Goal: Complete application form

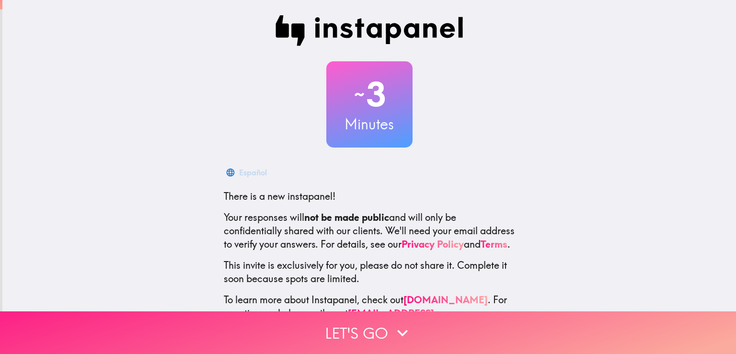
click at [405, 323] on icon "button" at bounding box center [402, 333] width 21 height 21
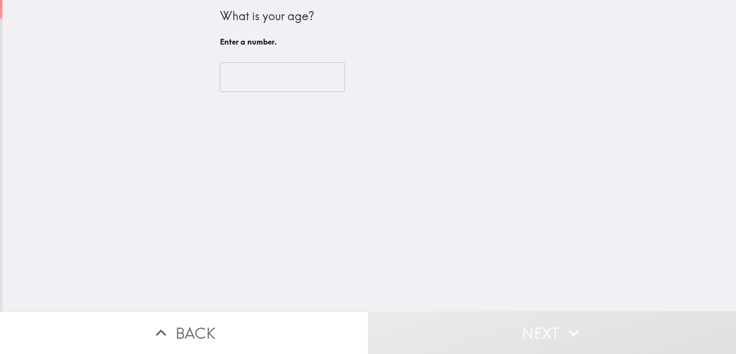
click at [271, 82] on input "number" at bounding box center [282, 77] width 125 height 30
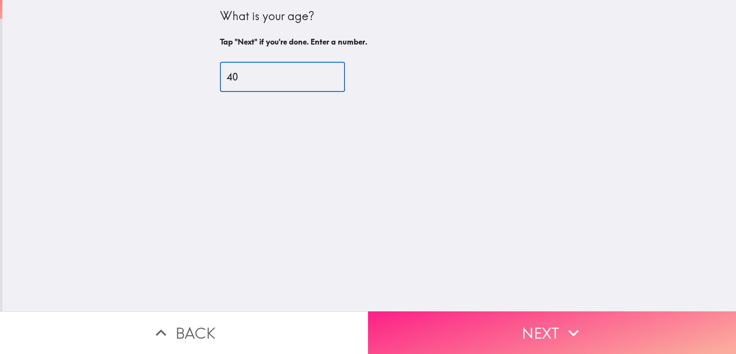
type input "40"
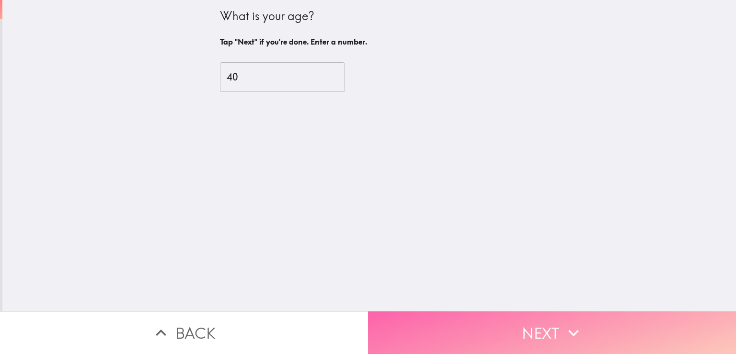
click at [485, 318] on button "Next" at bounding box center [552, 333] width 368 height 43
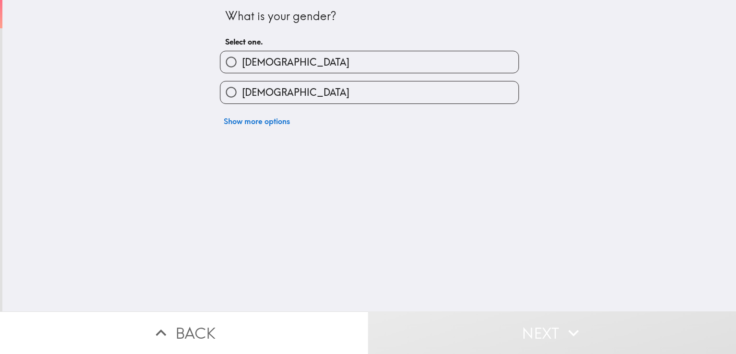
click at [273, 103] on label "[DEMOGRAPHIC_DATA]" at bounding box center [369, 92] width 298 height 22
click at [242, 103] on input "[DEMOGRAPHIC_DATA]" at bounding box center [231, 92] width 22 height 22
radio input "true"
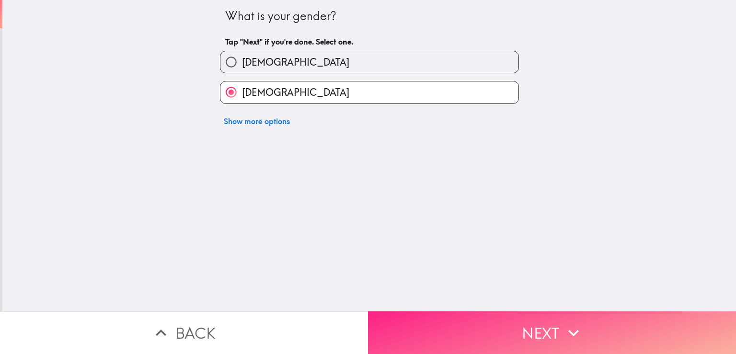
click at [450, 335] on button "Next" at bounding box center [552, 333] width 368 height 43
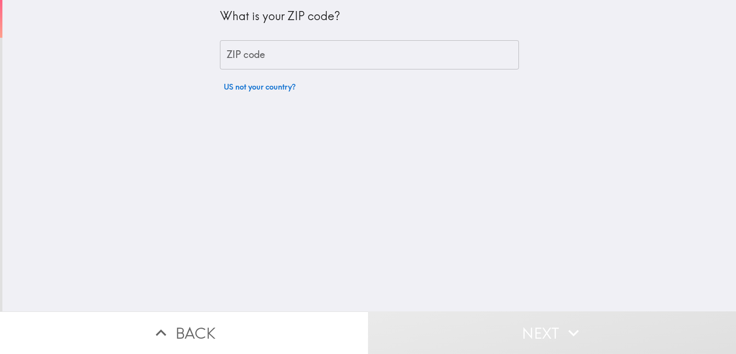
click at [290, 59] on input "ZIP code" at bounding box center [369, 55] width 299 height 30
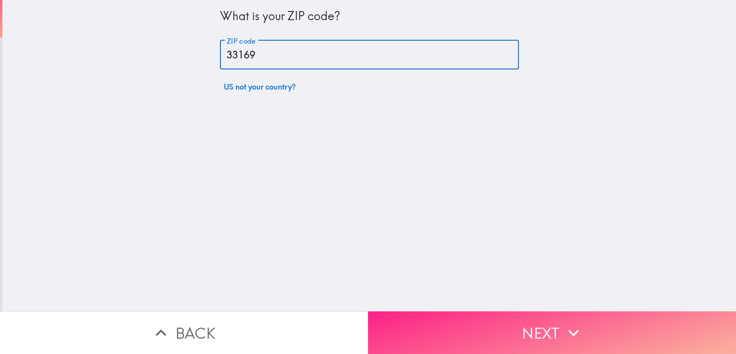
type input "33169"
click at [444, 341] on button "Next" at bounding box center [552, 333] width 368 height 43
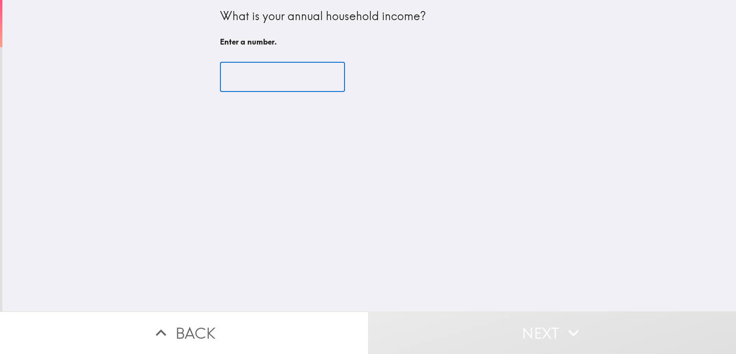
click at [267, 81] on input "number" at bounding box center [282, 77] width 125 height 30
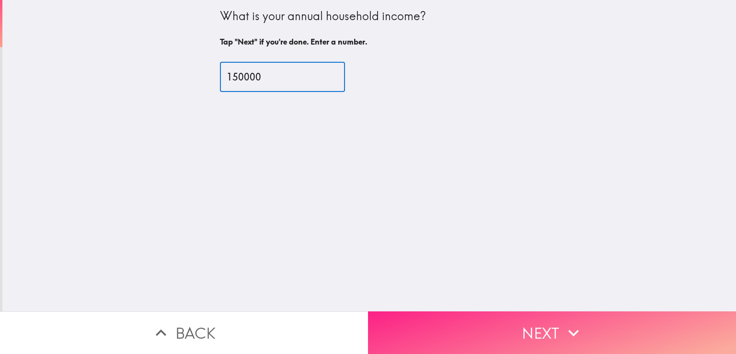
type input "150000"
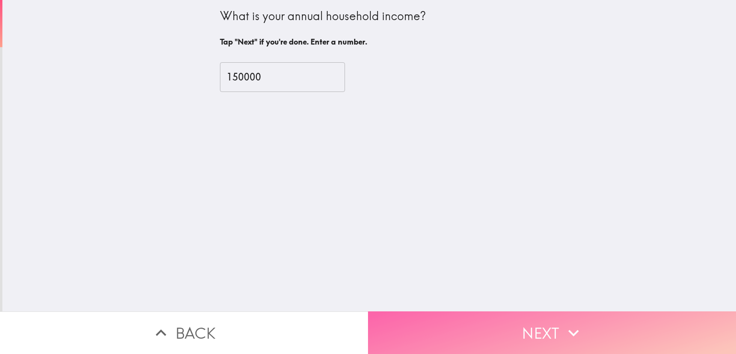
click at [445, 326] on button "Next" at bounding box center [552, 333] width 368 height 43
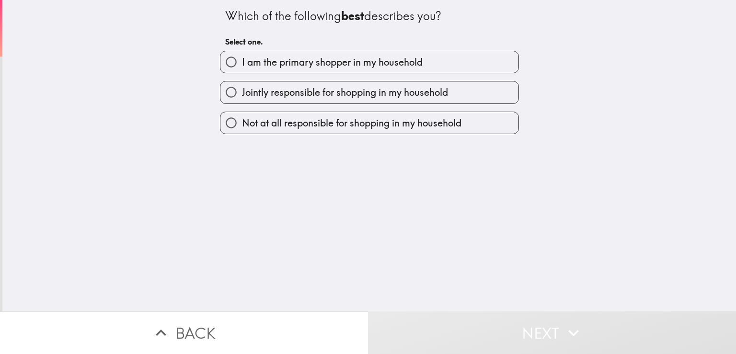
click at [325, 63] on span "I am the primary shopper in my household" at bounding box center [332, 62] width 181 height 13
click at [242, 63] on input "I am the primary shopper in my household" at bounding box center [231, 62] width 22 height 22
radio input "true"
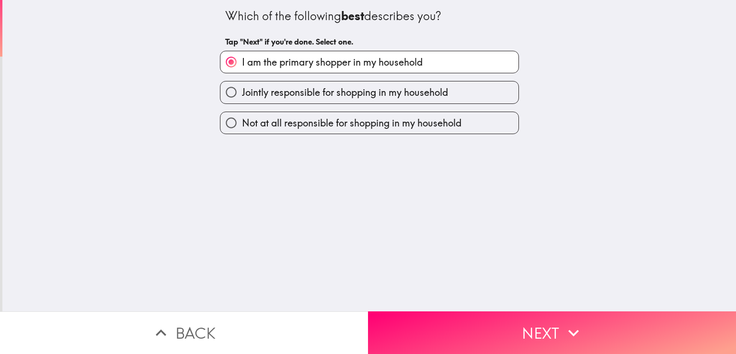
click at [433, 319] on button "Next" at bounding box center [552, 333] width 368 height 43
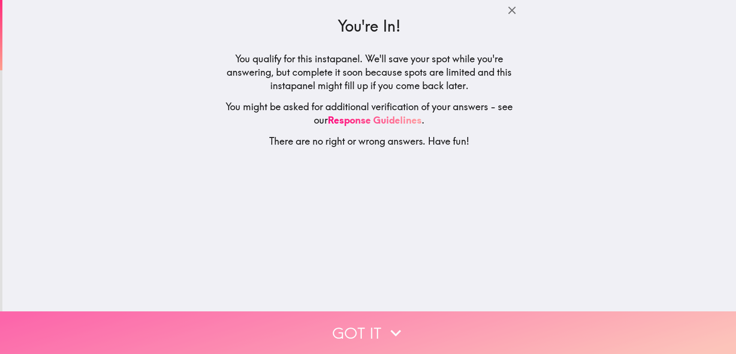
click at [334, 336] on button "Got it" at bounding box center [368, 333] width 736 height 43
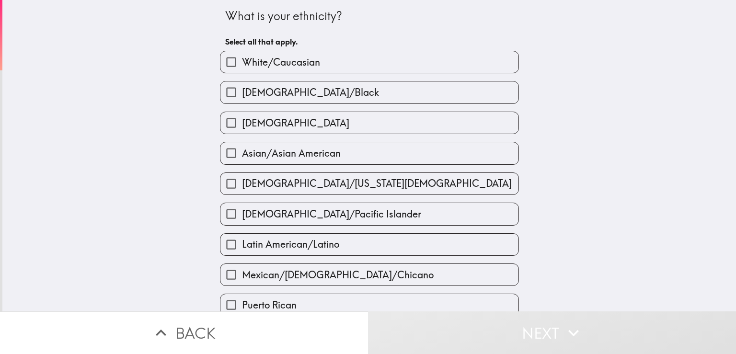
click at [291, 65] on span "White/Caucasian" at bounding box center [281, 62] width 78 height 13
click at [242, 65] on input "White/Caucasian" at bounding box center [231, 62] width 22 height 22
checkbox input "true"
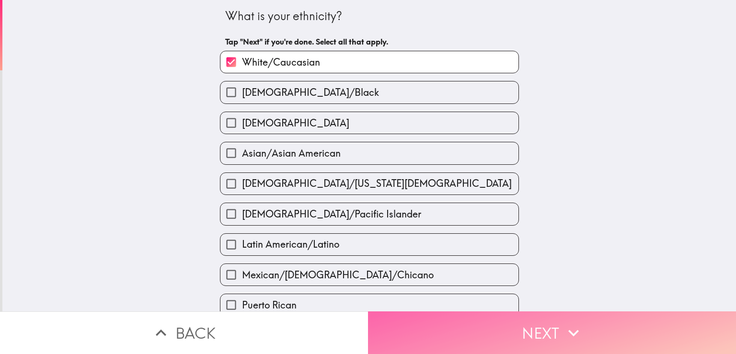
click at [478, 327] on button "Next" at bounding box center [552, 333] width 368 height 43
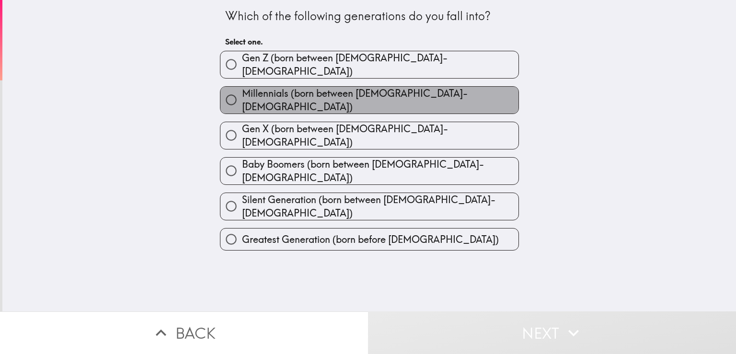
click at [405, 88] on label "Millennials (born between [DEMOGRAPHIC_DATA]-[DEMOGRAPHIC_DATA])" at bounding box center [369, 100] width 298 height 27
click at [242, 89] on input "Millennials (born between [DEMOGRAPHIC_DATA]-[DEMOGRAPHIC_DATA])" at bounding box center [231, 100] width 22 height 22
radio input "true"
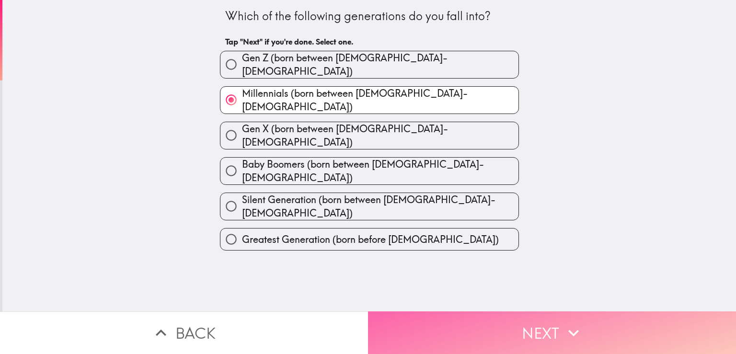
click at [472, 317] on button "Next" at bounding box center [552, 333] width 368 height 43
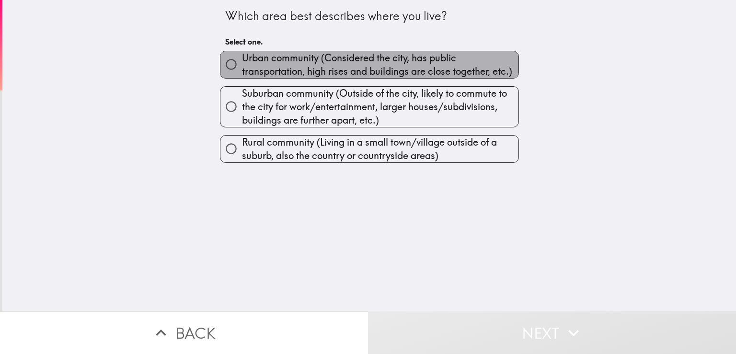
drag, startPoint x: 377, startPoint y: 66, endPoint x: 417, endPoint y: 141, distance: 84.5
click at [377, 66] on span "Urban community (Considered the city, has public transportation, high rises and…" at bounding box center [380, 64] width 277 height 27
click at [242, 66] on input "Urban community (Considered the city, has public transportation, high rises and…" at bounding box center [231, 65] width 22 height 22
radio input "true"
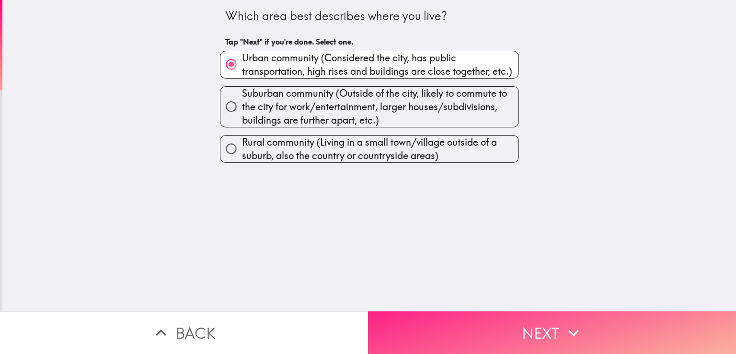
click at [440, 331] on button "Next" at bounding box center [552, 333] width 368 height 43
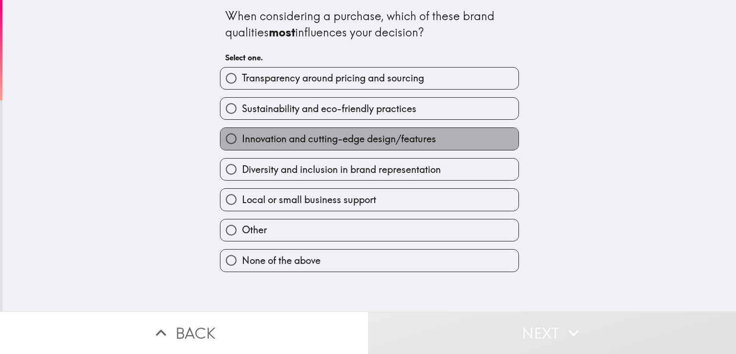
click at [323, 142] on span "Innovation and cutting-edge design/features" at bounding box center [339, 138] width 194 height 13
click at [242, 142] on input "Innovation and cutting-edge design/features" at bounding box center [231, 139] width 22 height 22
radio input "true"
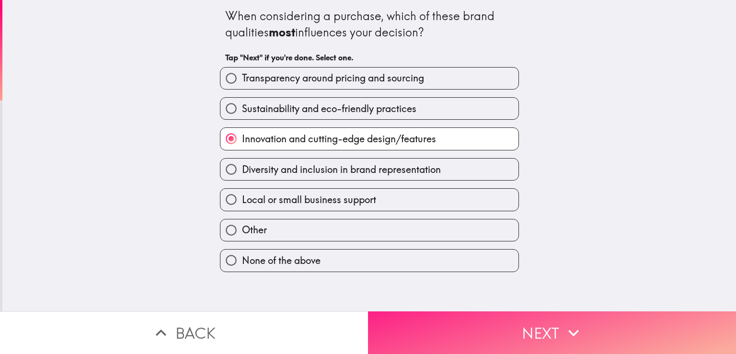
click at [506, 331] on button "Next" at bounding box center [552, 333] width 368 height 43
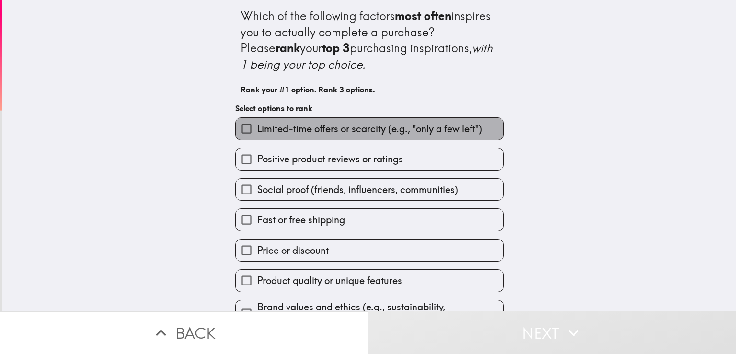
drag, startPoint x: 396, startPoint y: 130, endPoint x: 545, endPoint y: 189, distance: 160.8
click at [400, 133] on span "Limited-time offers or scarcity (e.g., "only a few left")" at bounding box center [369, 128] width 225 height 13
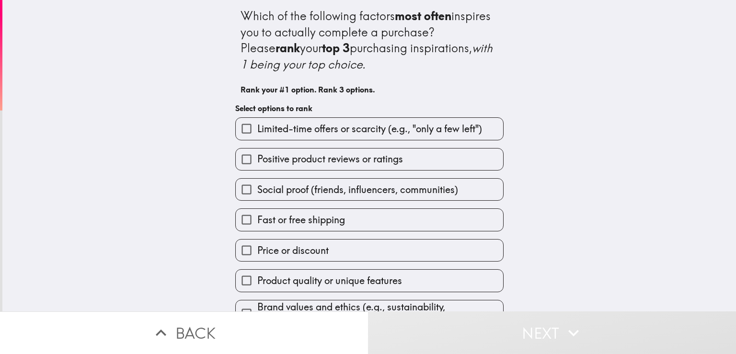
scroll to position [23, 0]
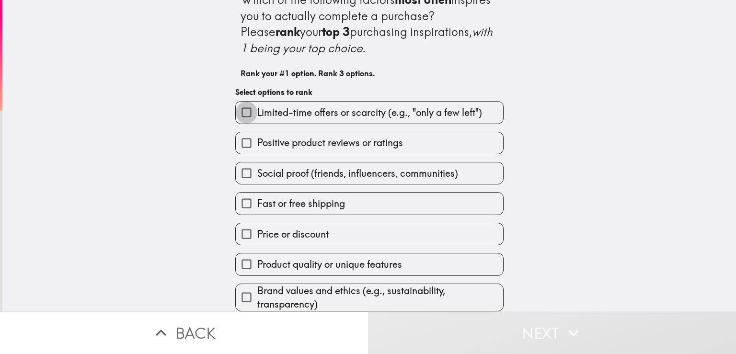
click at [238, 106] on input "Limited-time offers or scarcity (e.g., "only a few left")" at bounding box center [247, 113] width 22 height 22
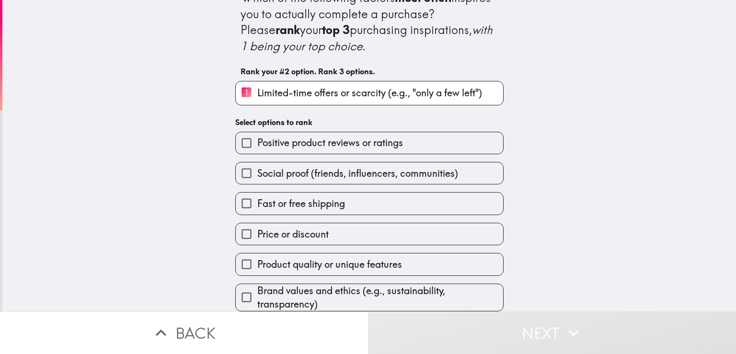
click at [239, 168] on input "Social proof (friends, influencers, communities)" at bounding box center [247, 173] width 22 height 22
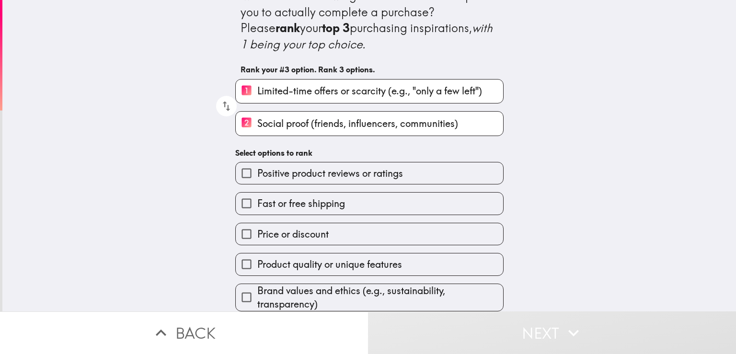
click at [237, 231] on input "Price or discount" at bounding box center [247, 234] width 22 height 22
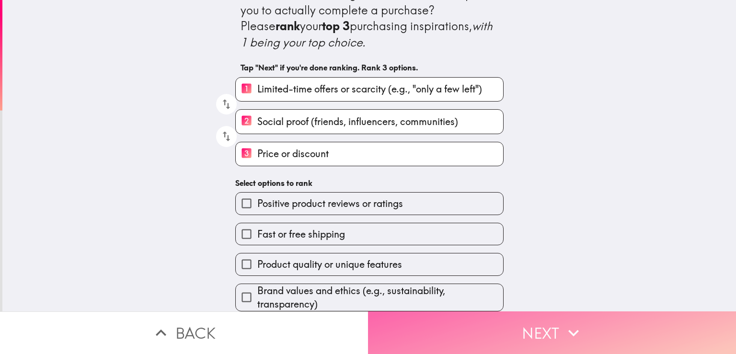
click at [458, 313] on button "Next" at bounding box center [552, 333] width 368 height 43
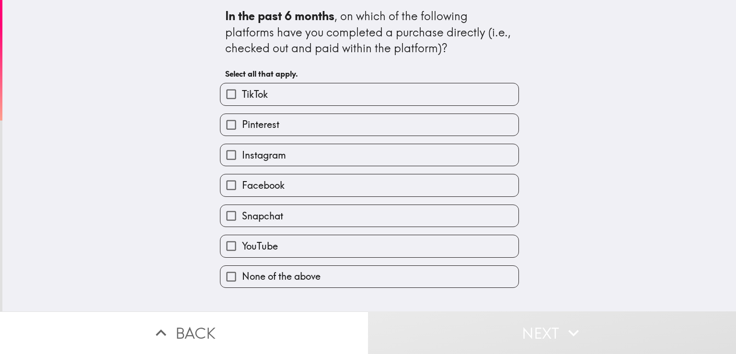
drag, startPoint x: 218, startPoint y: 126, endPoint x: 221, endPoint y: 146, distance: 19.9
click at [220, 126] on input "Pinterest" at bounding box center [231, 125] width 22 height 22
checkbox input "true"
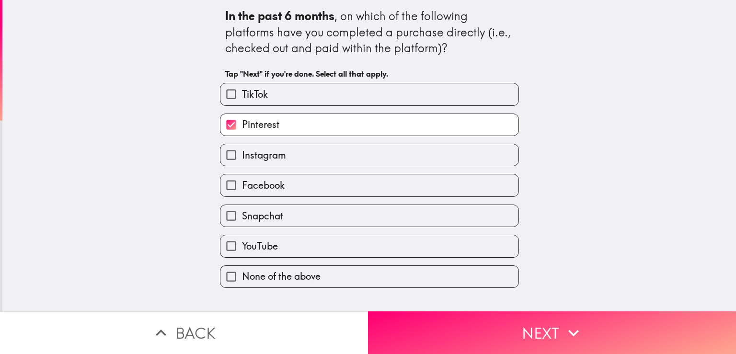
click at [221, 160] on input "Instagram" at bounding box center [231, 155] width 22 height 22
checkbox input "true"
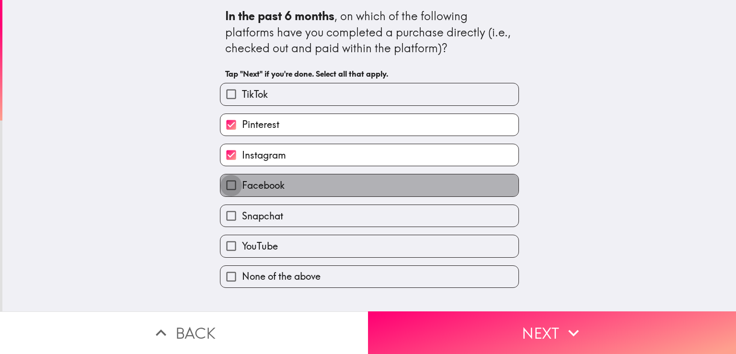
click at [223, 183] on input "Facebook" at bounding box center [231, 185] width 22 height 22
checkbox input "true"
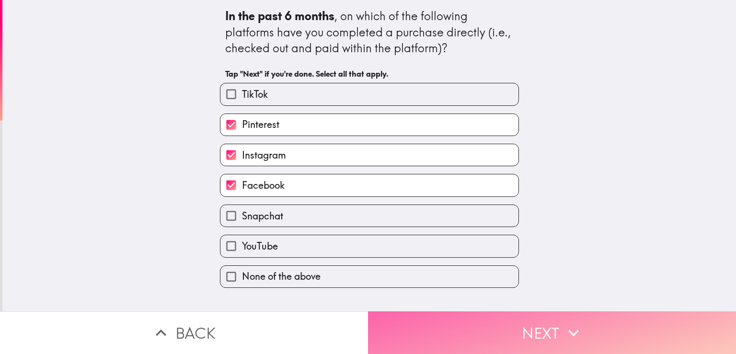
click at [413, 315] on button "Next" at bounding box center [552, 333] width 368 height 43
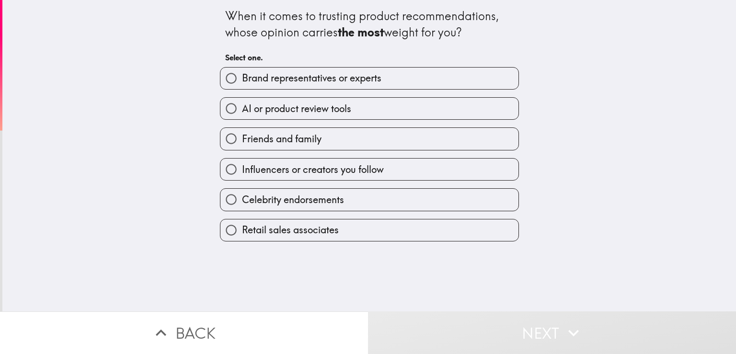
click at [354, 83] on span "Brand representatives or experts" at bounding box center [311, 77] width 139 height 13
click at [242, 83] on input "Brand representatives or experts" at bounding box center [231, 79] width 22 height 22
radio input "true"
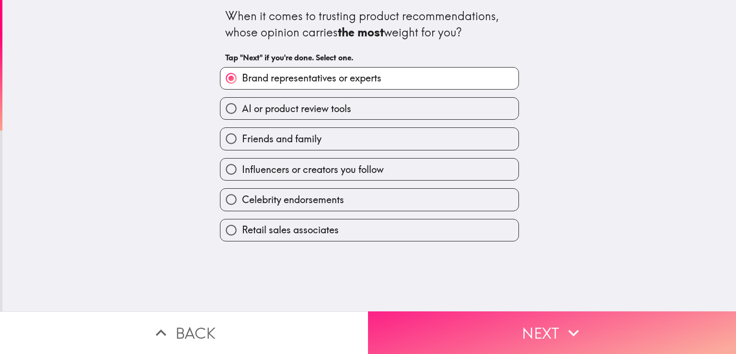
click at [419, 316] on button "Next" at bounding box center [552, 333] width 368 height 43
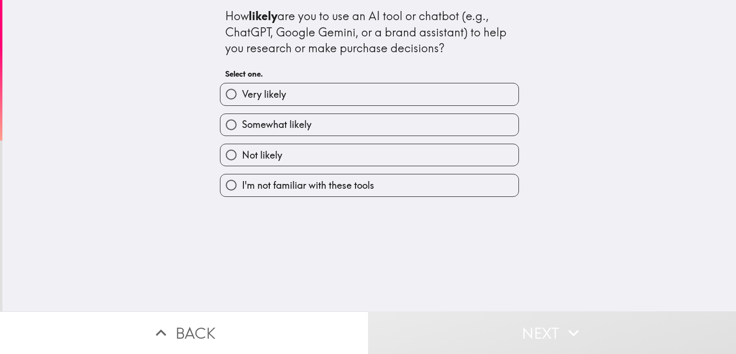
click at [329, 94] on label "Very likely" at bounding box center [369, 94] width 298 height 22
click at [242, 94] on input "Very likely" at bounding box center [231, 94] width 22 height 22
radio input "true"
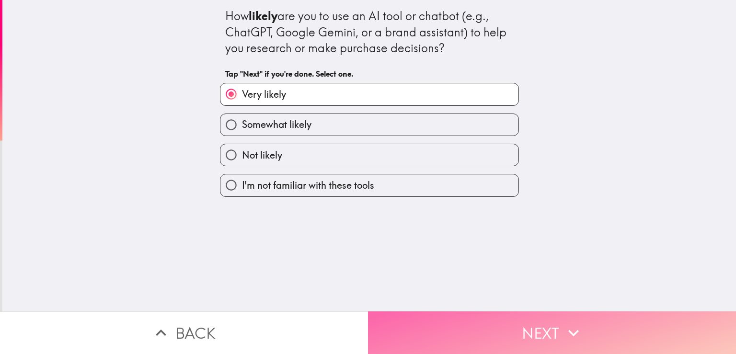
click at [471, 325] on button "Next" at bounding box center [552, 333] width 368 height 43
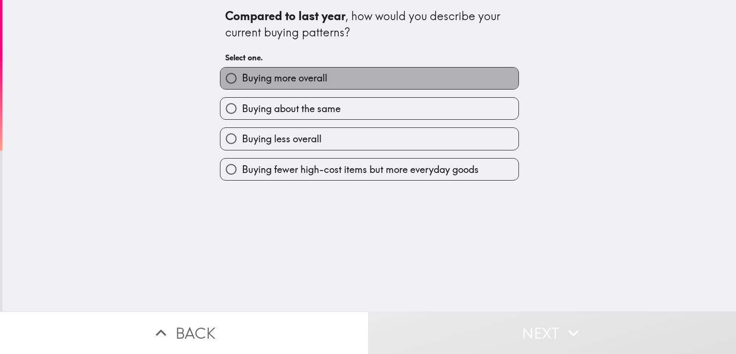
click at [335, 85] on label "Buying more overall" at bounding box center [369, 79] width 298 height 22
click at [242, 85] on input "Buying more overall" at bounding box center [231, 79] width 22 height 22
radio input "true"
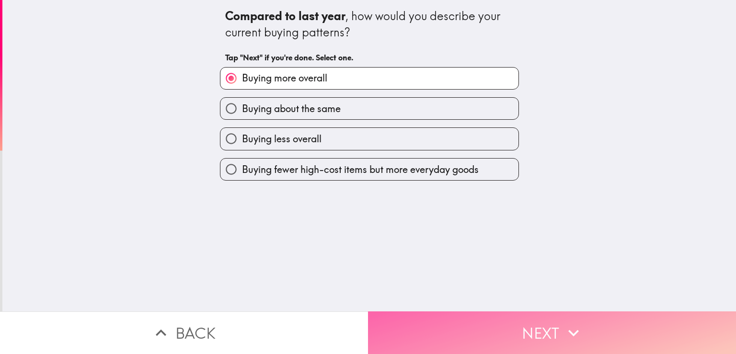
click at [452, 324] on button "Next" at bounding box center [552, 333] width 368 height 43
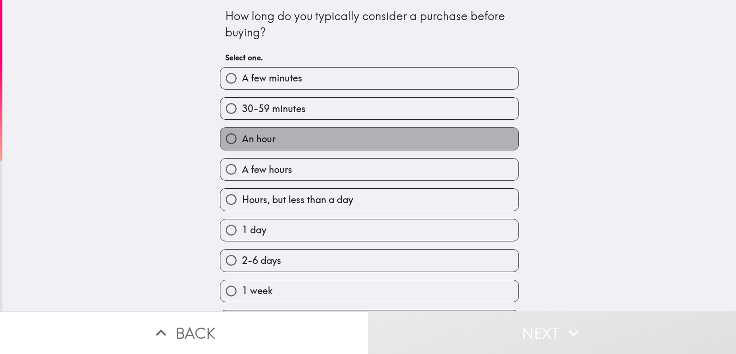
click at [318, 145] on label "An hour" at bounding box center [369, 139] width 298 height 22
click at [242, 145] on input "An hour" at bounding box center [231, 139] width 22 height 22
radio input "true"
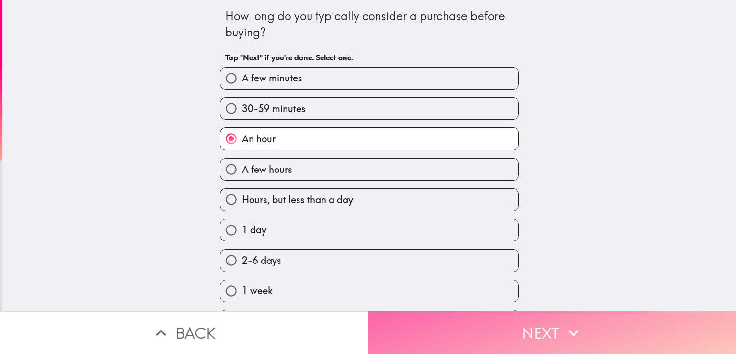
click at [465, 333] on button "Next" at bounding box center [552, 333] width 368 height 43
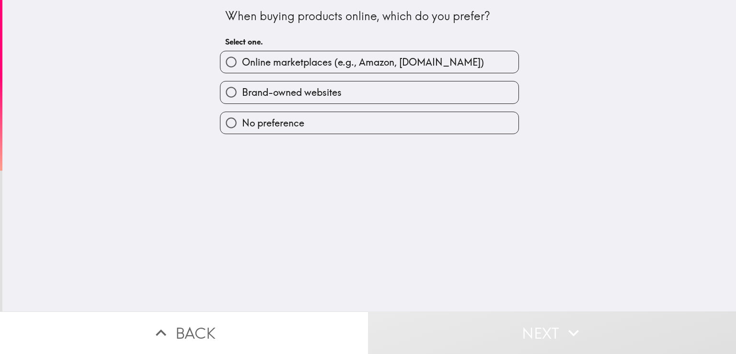
click at [420, 64] on span "Online marketplaces (e.g., Amazon, [DOMAIN_NAME])" at bounding box center [363, 62] width 242 height 13
click at [242, 64] on input "Online marketplaces (e.g., Amazon, [DOMAIN_NAME])" at bounding box center [231, 62] width 22 height 22
radio input "true"
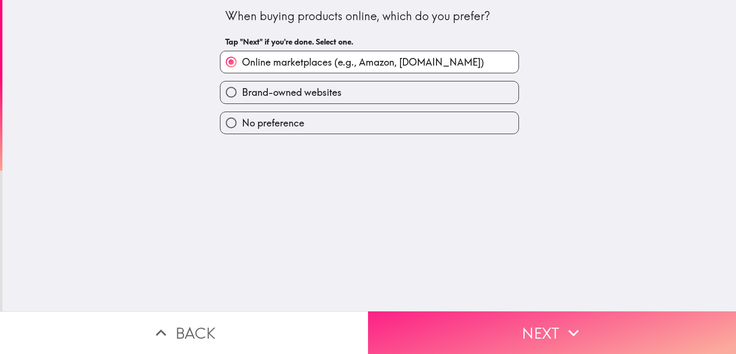
click at [422, 345] on button "Next" at bounding box center [552, 333] width 368 height 43
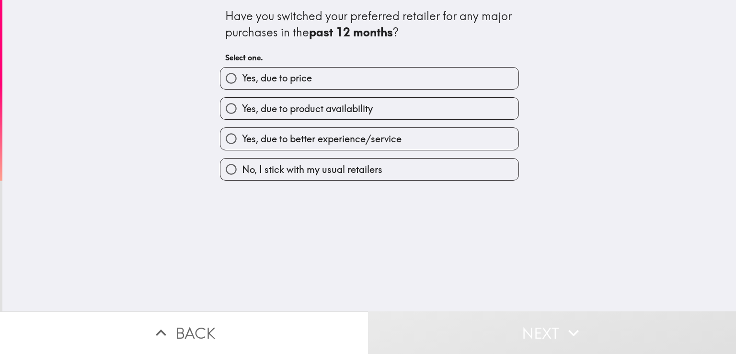
click at [375, 81] on label "Yes, due to price" at bounding box center [369, 79] width 298 height 22
click at [242, 81] on input "Yes, due to price" at bounding box center [231, 79] width 22 height 22
radio input "true"
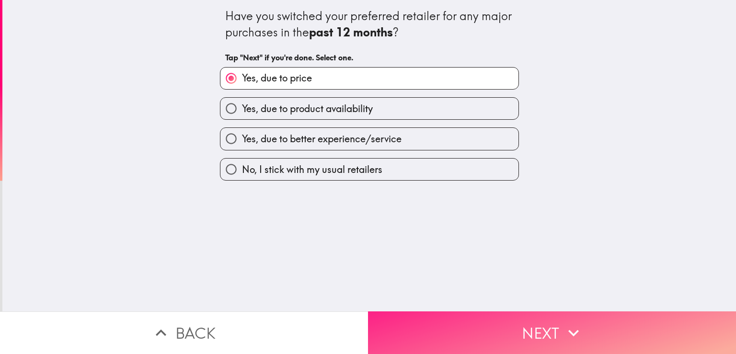
click at [473, 324] on button "Next" at bounding box center [552, 333] width 368 height 43
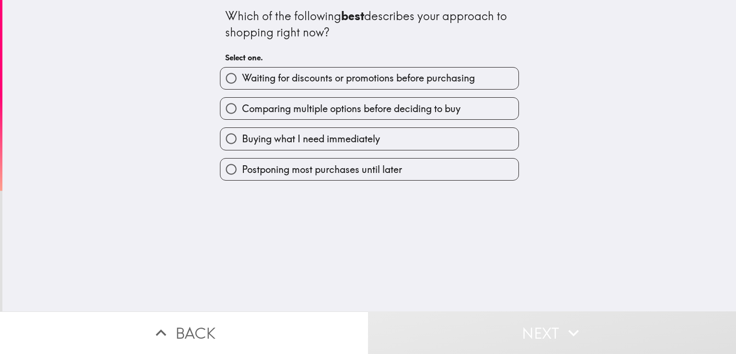
click at [421, 106] on span "Comparing multiple options before deciding to buy" at bounding box center [351, 108] width 219 height 13
click at [242, 106] on input "Comparing multiple options before deciding to buy" at bounding box center [231, 109] width 22 height 22
radio input "true"
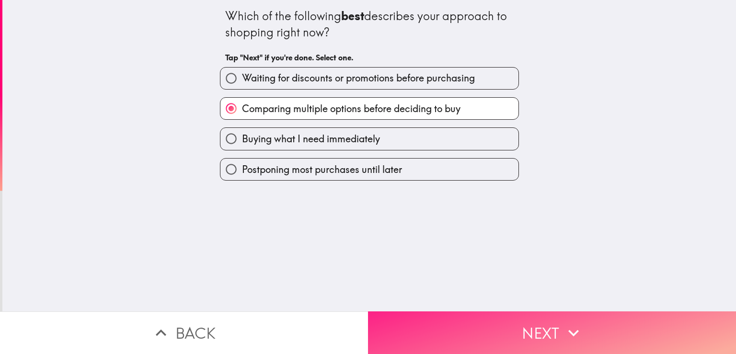
click at [441, 322] on button "Next" at bounding box center [552, 333] width 368 height 43
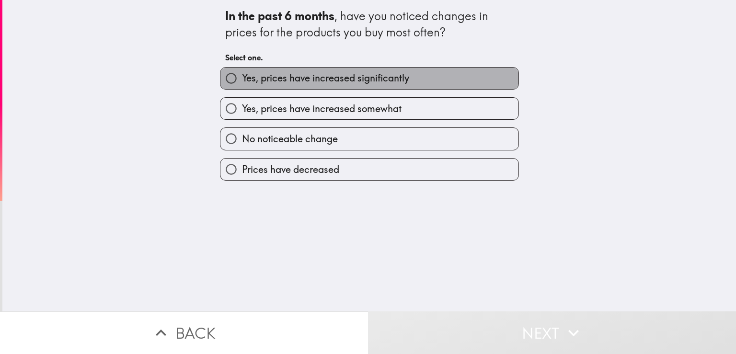
drag, startPoint x: 353, startPoint y: 84, endPoint x: 354, endPoint y: 92, distance: 7.2
click at [354, 84] on span "Yes, prices have increased significantly" at bounding box center [325, 77] width 167 height 13
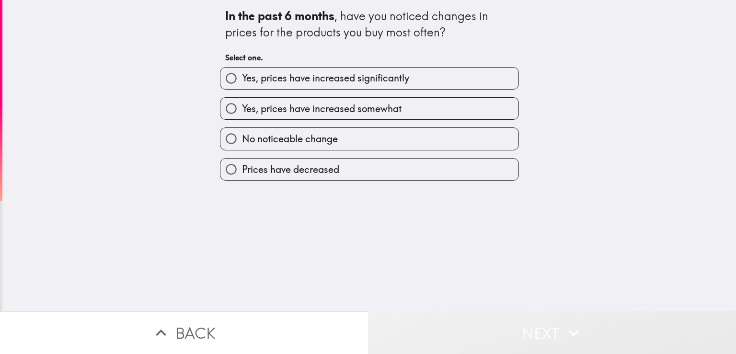
click at [485, 329] on button "Next" at bounding box center [552, 333] width 368 height 43
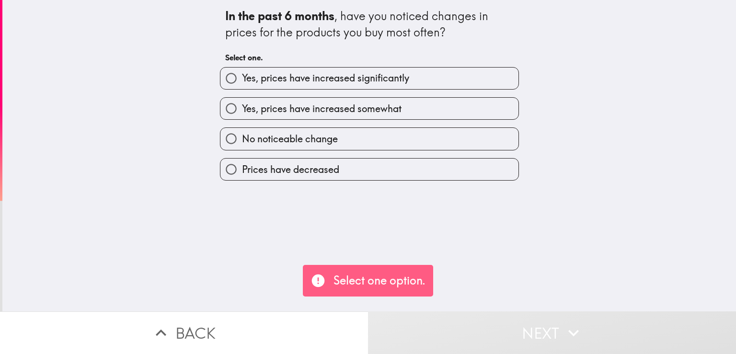
click at [407, 66] on div "Yes, prices have increased significantly" at bounding box center [365, 74] width 307 height 30
click at [417, 76] on label "Yes, prices have increased significantly" at bounding box center [369, 79] width 298 height 22
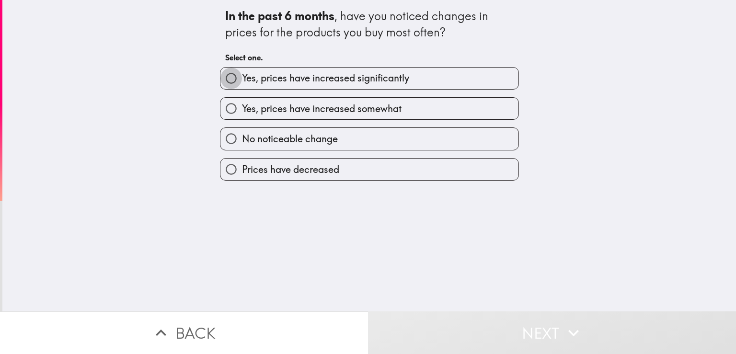
click at [222, 70] on input "Yes, prices have increased significantly" at bounding box center [231, 79] width 22 height 22
radio input "true"
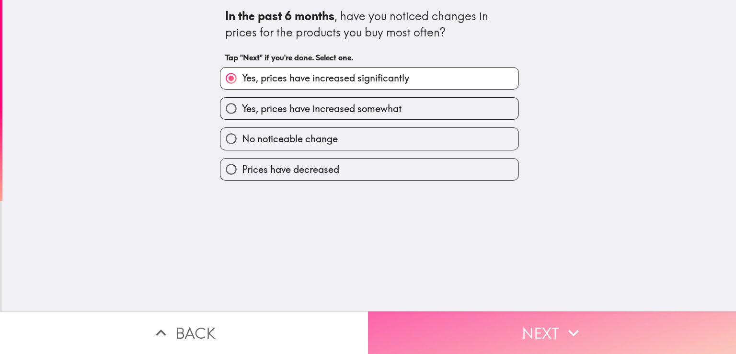
click at [471, 323] on button "Next" at bounding box center [552, 333] width 368 height 43
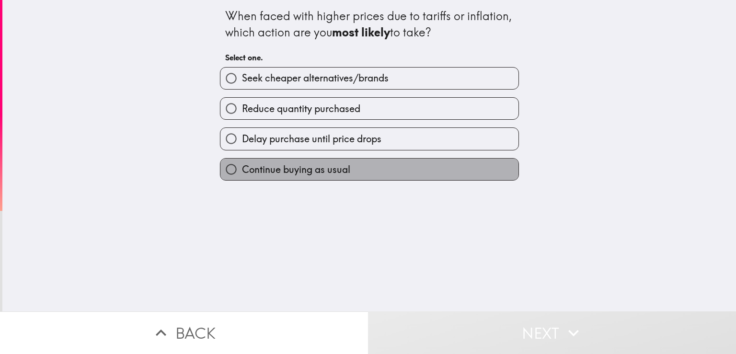
click at [328, 166] on span "Continue buying as usual" at bounding box center [296, 169] width 108 height 13
click at [242, 166] on input "Continue buying as usual" at bounding box center [231, 170] width 22 height 22
radio input "true"
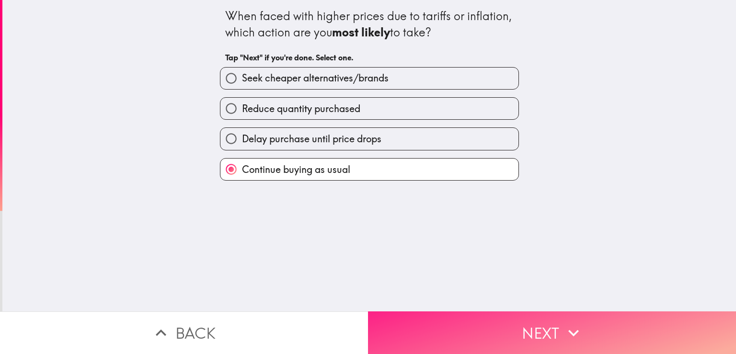
click at [451, 336] on button "Next" at bounding box center [552, 333] width 368 height 43
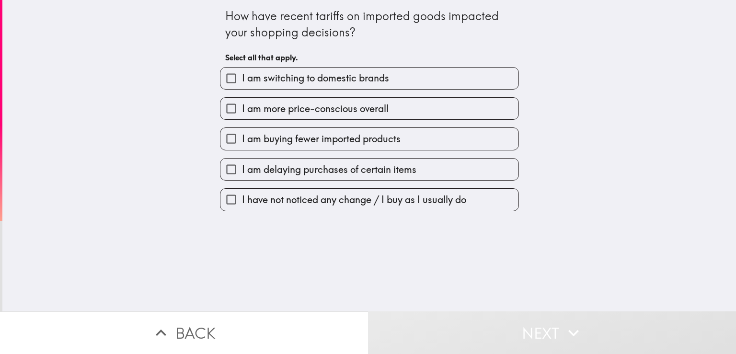
click at [335, 114] on span "I am more price-conscious overall" at bounding box center [315, 108] width 147 height 13
click at [242, 114] on input "I am more price-conscious overall" at bounding box center [231, 109] width 22 height 22
checkbox input "true"
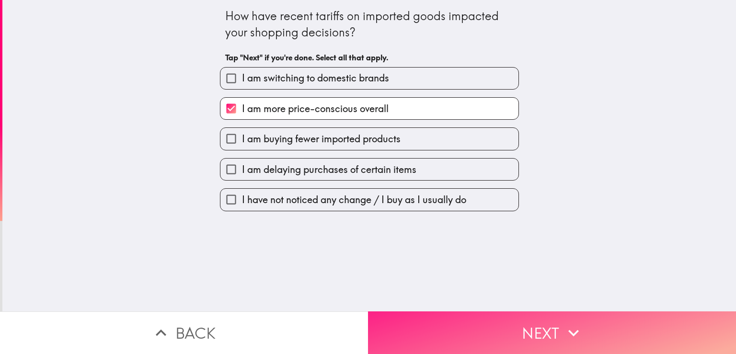
click at [424, 322] on button "Next" at bounding box center [552, 333] width 368 height 43
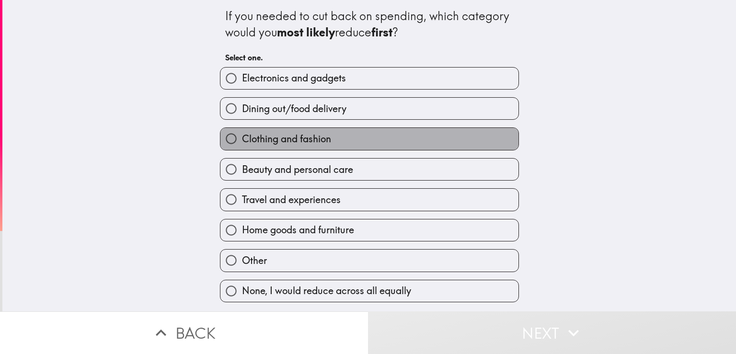
click at [242, 134] on span "Clothing and fashion" at bounding box center [286, 138] width 89 height 13
click at [235, 134] on input "Clothing and fashion" at bounding box center [231, 139] width 22 height 22
radio input "true"
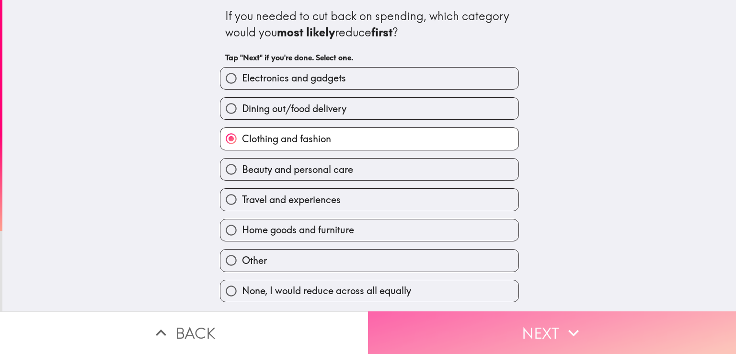
click at [422, 340] on button "Next" at bounding box center [552, 333] width 368 height 43
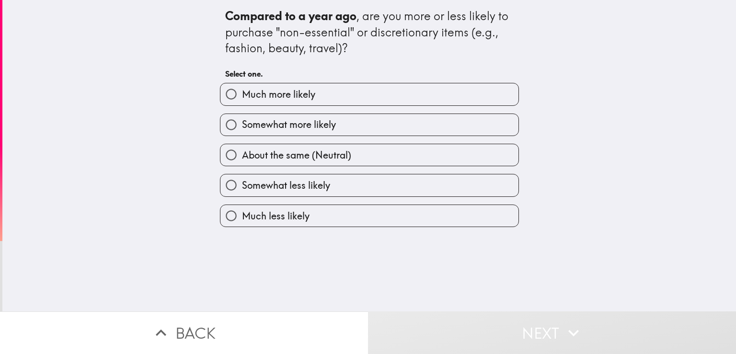
click at [290, 85] on label "Much more likely" at bounding box center [369, 94] width 298 height 22
click at [242, 85] on input "Much more likely" at bounding box center [231, 94] width 22 height 22
radio input "true"
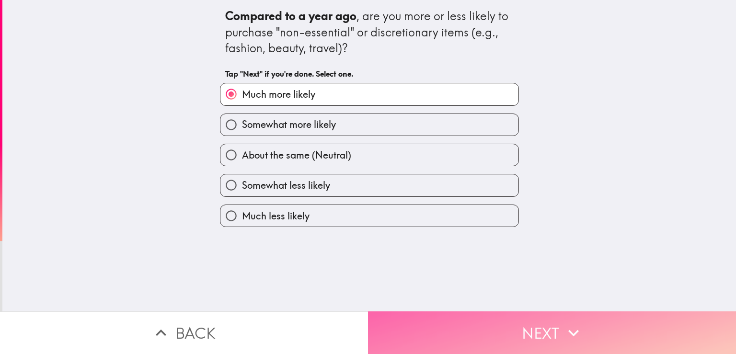
click at [418, 313] on button "Next" at bounding box center [552, 333] width 368 height 43
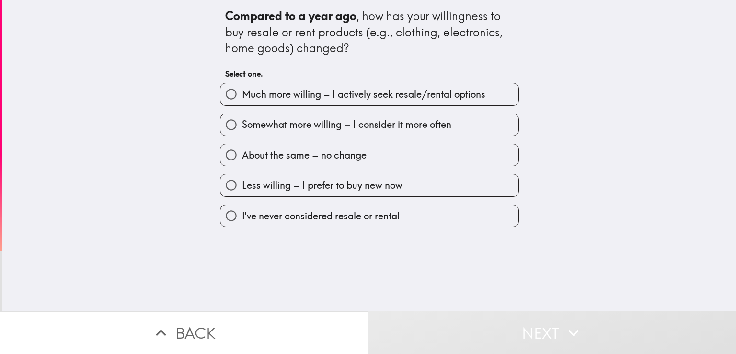
click at [319, 94] on span "Much more willing – I actively seek resale/rental options" at bounding box center [364, 94] width 244 height 13
click at [242, 94] on input "Much more willing – I actively seek resale/rental options" at bounding box center [231, 94] width 22 height 22
radio input "true"
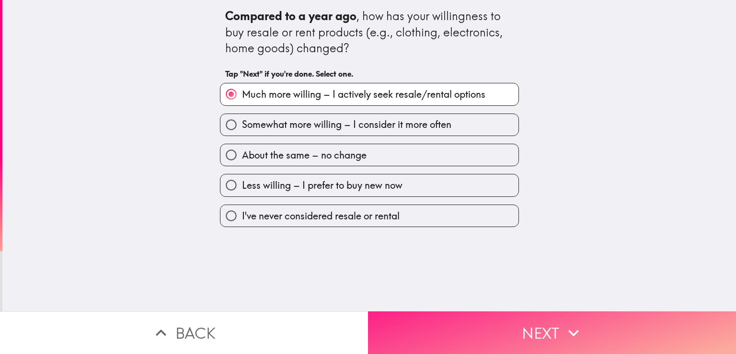
click at [480, 327] on button "Next" at bounding box center [552, 333] width 368 height 43
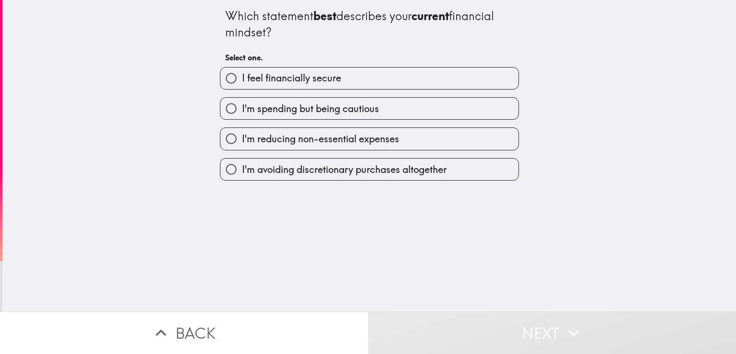
click at [354, 82] on label "I feel financially secure" at bounding box center [369, 79] width 298 height 22
click at [242, 82] on input "I feel financially secure" at bounding box center [231, 79] width 22 height 22
radio input "true"
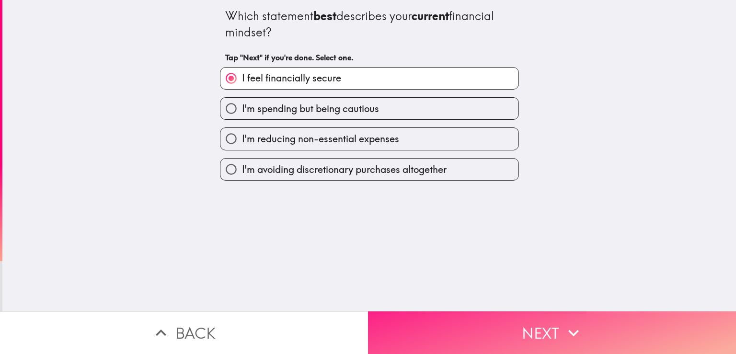
click at [439, 331] on button "Next" at bounding box center [552, 333] width 368 height 43
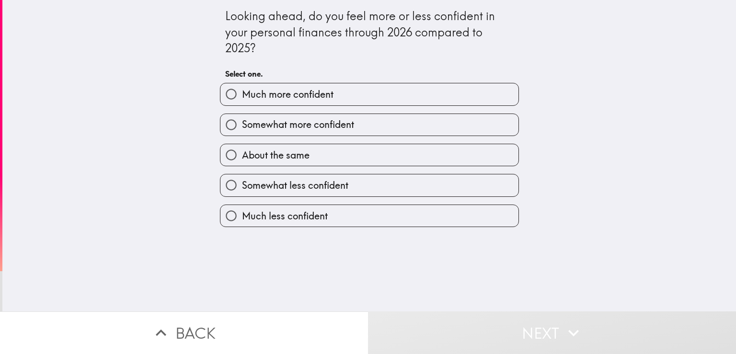
click at [352, 91] on label "Much more confident" at bounding box center [369, 94] width 298 height 22
click at [242, 91] on input "Much more confident" at bounding box center [231, 94] width 22 height 22
radio input "true"
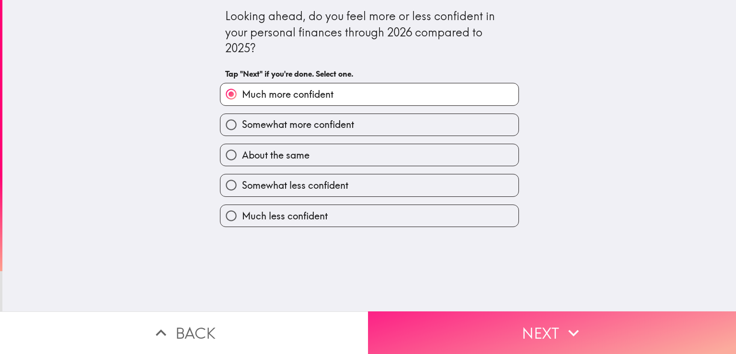
click at [406, 327] on button "Next" at bounding box center [552, 333] width 368 height 43
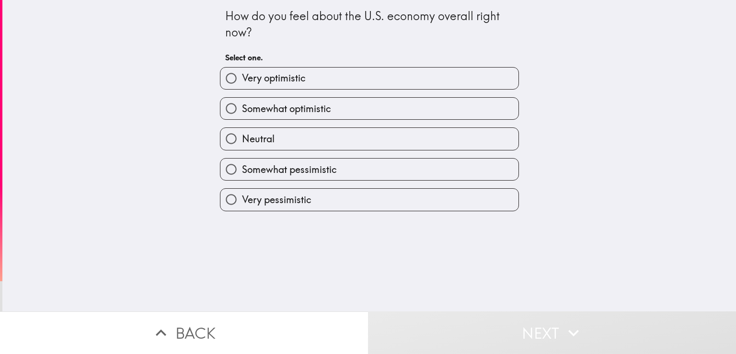
click at [326, 195] on label "Very pessimistic" at bounding box center [369, 200] width 298 height 22
click at [242, 195] on input "Very pessimistic" at bounding box center [231, 200] width 22 height 22
radio input "true"
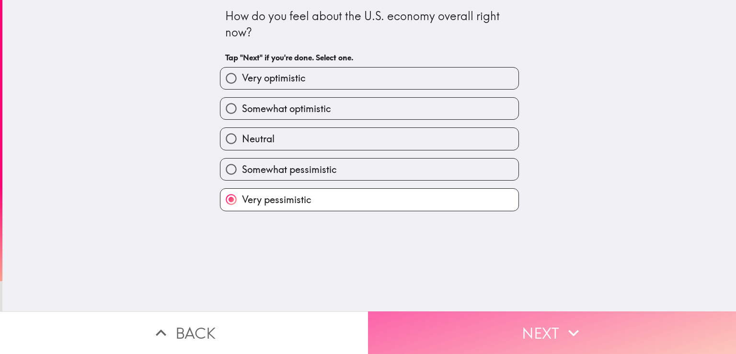
click at [521, 324] on button "Next" at bounding box center [552, 333] width 368 height 43
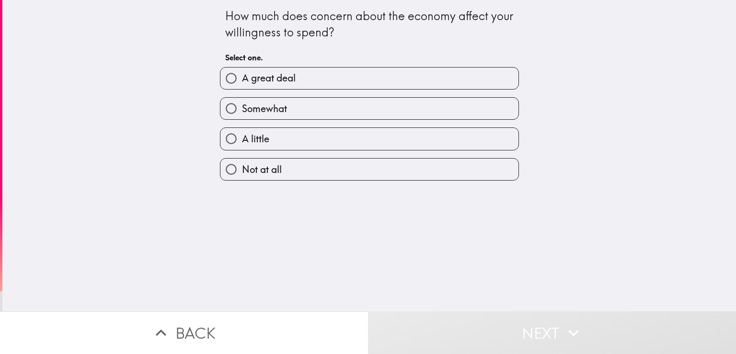
drag, startPoint x: 317, startPoint y: 82, endPoint x: 489, endPoint y: 259, distance: 246.4
click at [318, 82] on label "A great deal" at bounding box center [369, 79] width 298 height 22
click at [484, 333] on button "Next" at bounding box center [552, 333] width 368 height 43
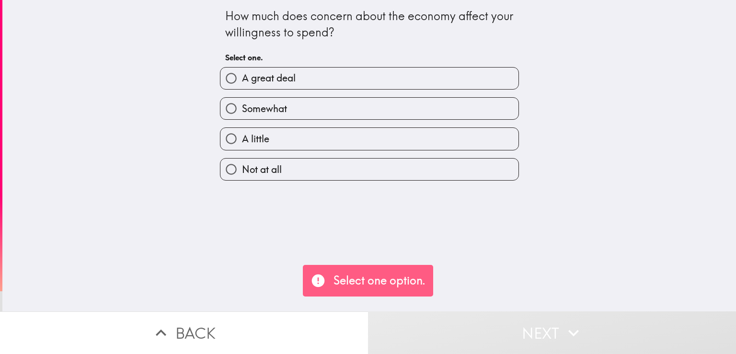
click at [339, 76] on label "A great deal" at bounding box center [369, 79] width 298 height 22
click at [242, 76] on input "A great deal" at bounding box center [231, 79] width 22 height 22
radio input "true"
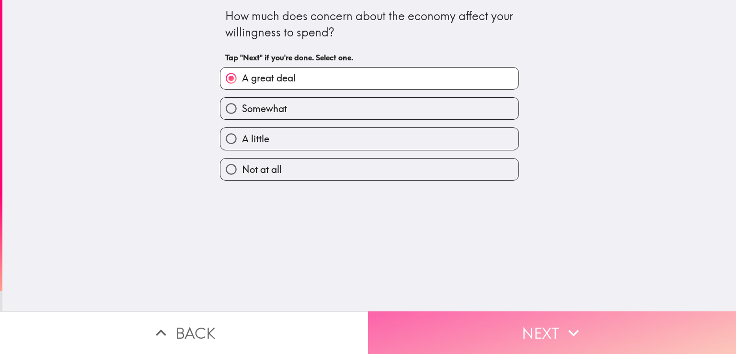
click at [468, 335] on button "Next" at bounding box center [552, 333] width 368 height 43
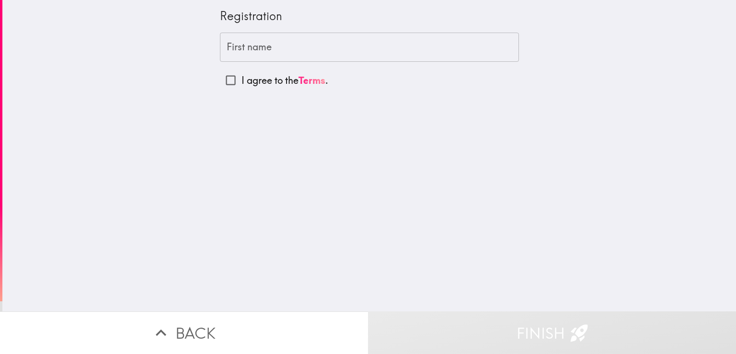
click at [272, 46] on input "First name" at bounding box center [369, 48] width 299 height 30
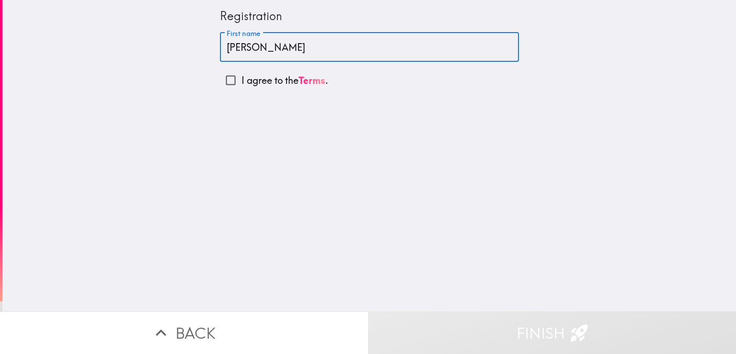
type input "[PERSON_NAME]"
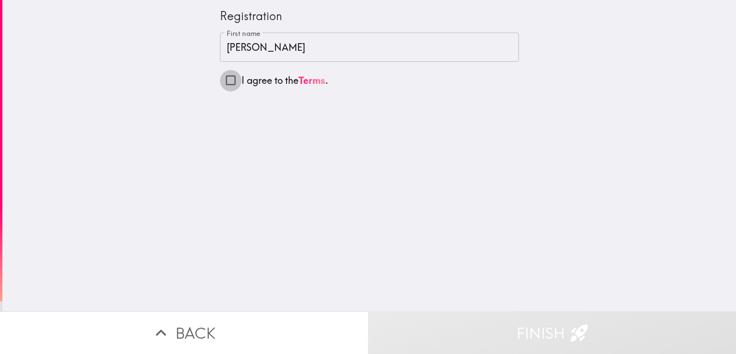
click at [227, 79] on input "I agree to the Terms ." at bounding box center [231, 81] width 22 height 22
checkbox input "true"
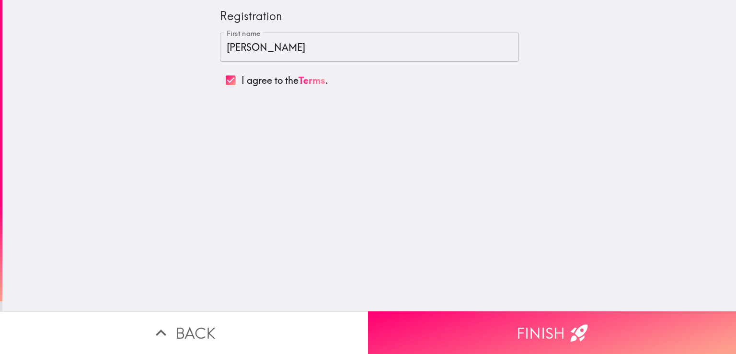
click at [460, 319] on button "Finish" at bounding box center [552, 333] width 368 height 43
